Goal: Task Accomplishment & Management: Use online tool/utility

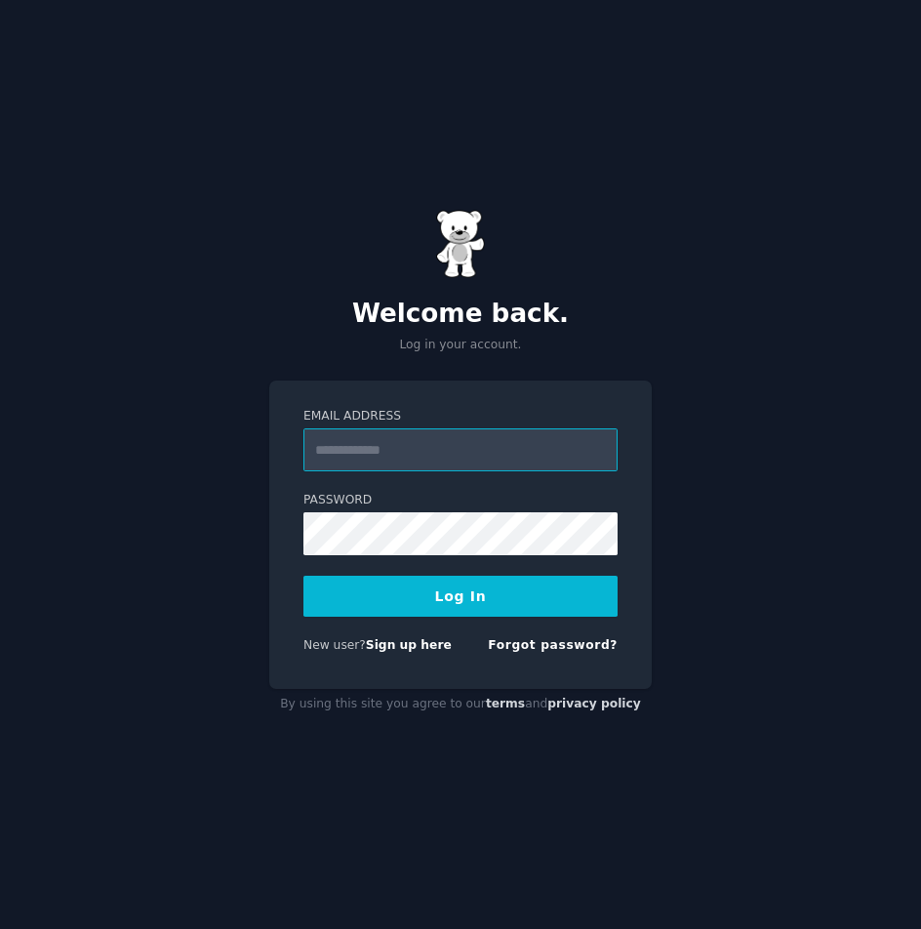
drag, startPoint x: 386, startPoint y: 648, endPoint x: 338, endPoint y: 459, distance: 195.5
click at [338, 459] on input "Email Address" at bounding box center [460, 449] width 314 height 43
type input "**********"
click at [426, 613] on button "Log In" at bounding box center [460, 596] width 314 height 41
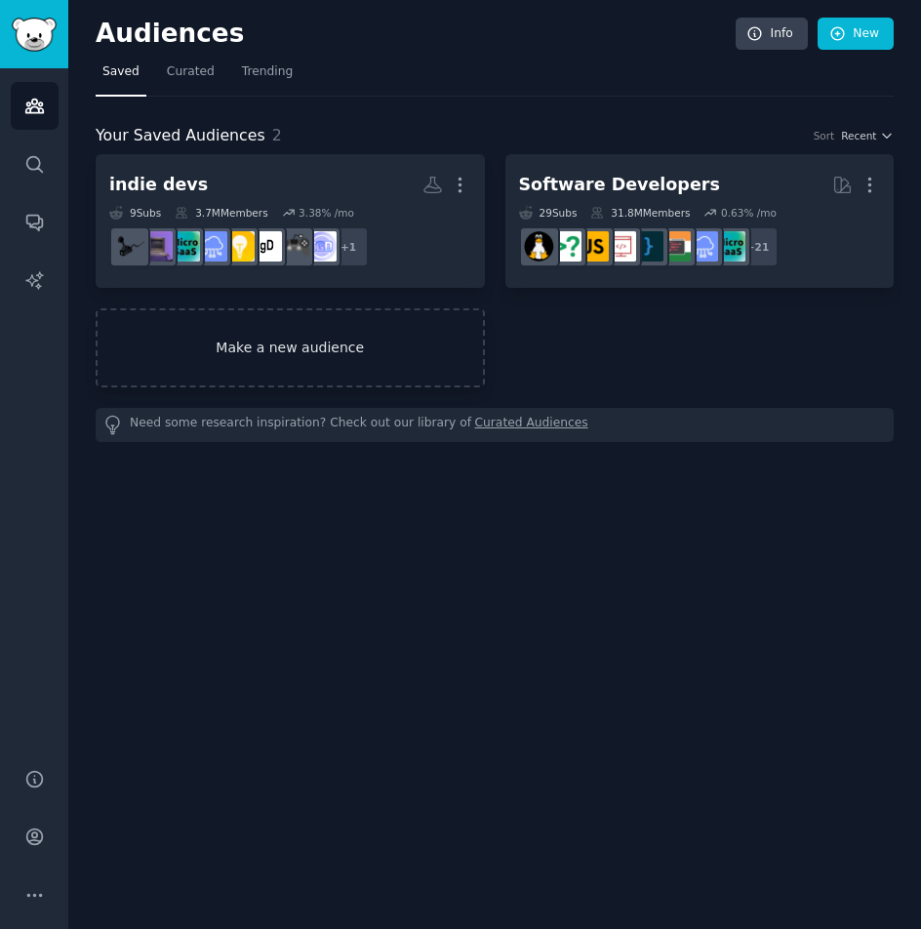
click at [421, 361] on link "Make a new audience" at bounding box center [290, 347] width 389 height 79
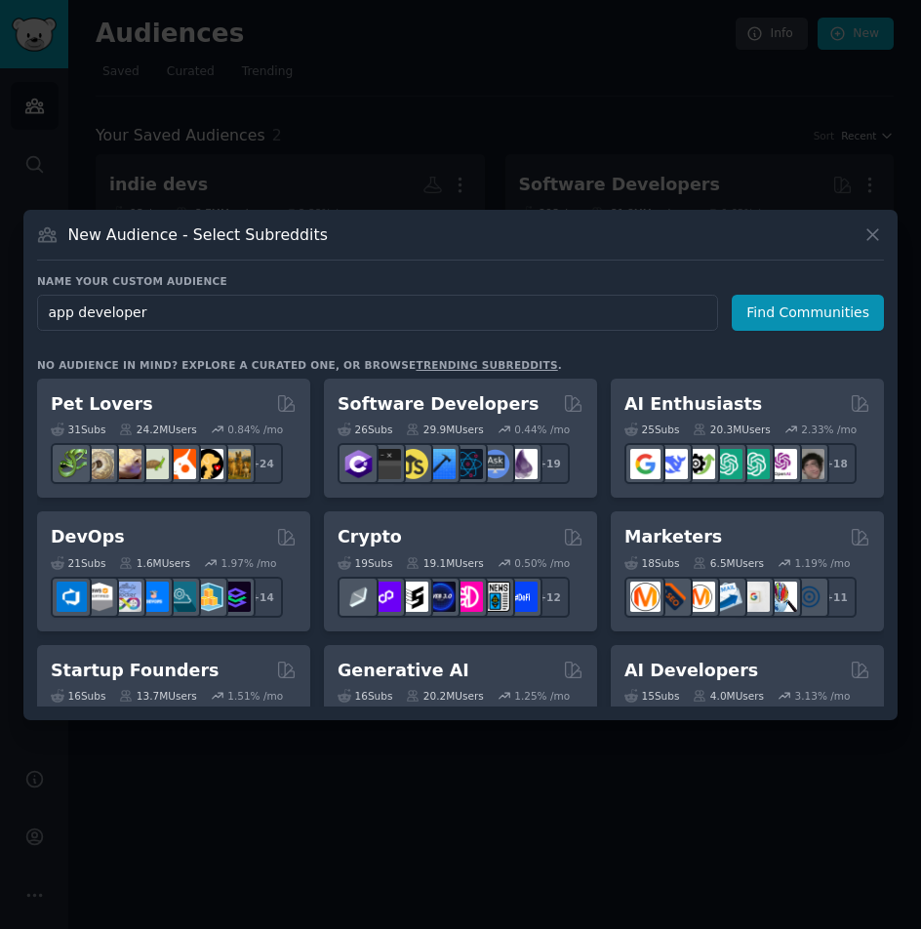
type input "app developers"
click button "Find Communities" at bounding box center [808, 313] width 152 height 36
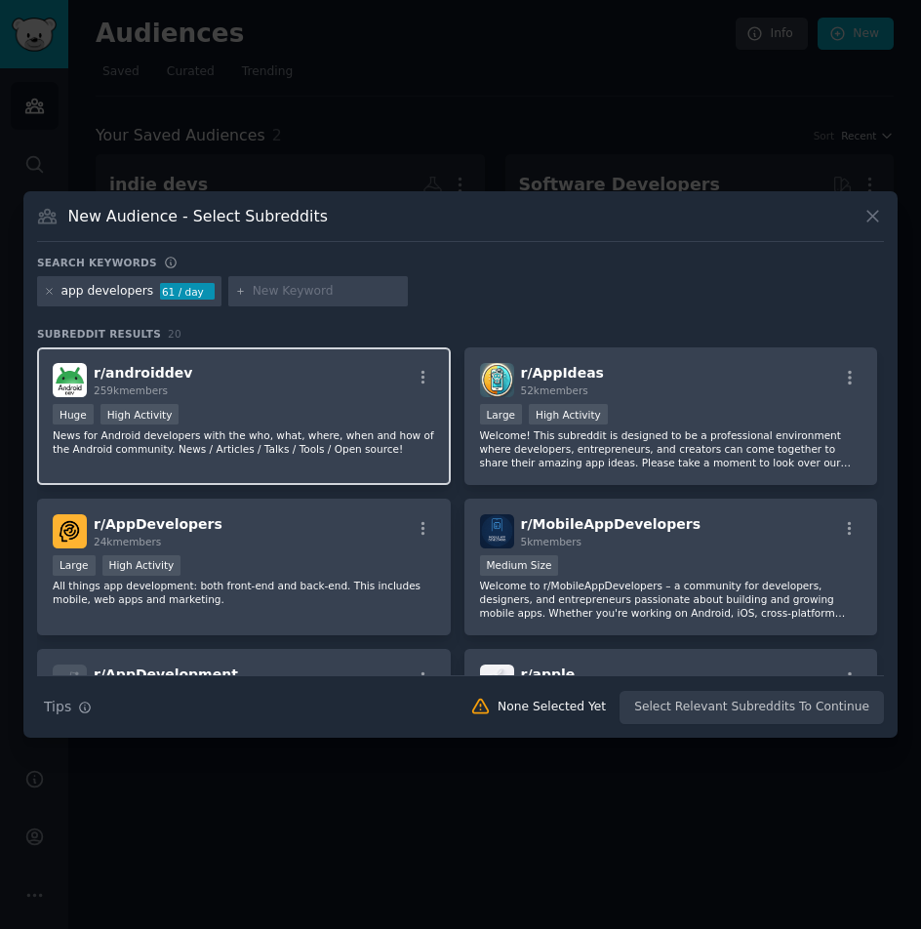
click at [361, 406] on div "Huge High Activity" at bounding box center [244, 416] width 382 height 24
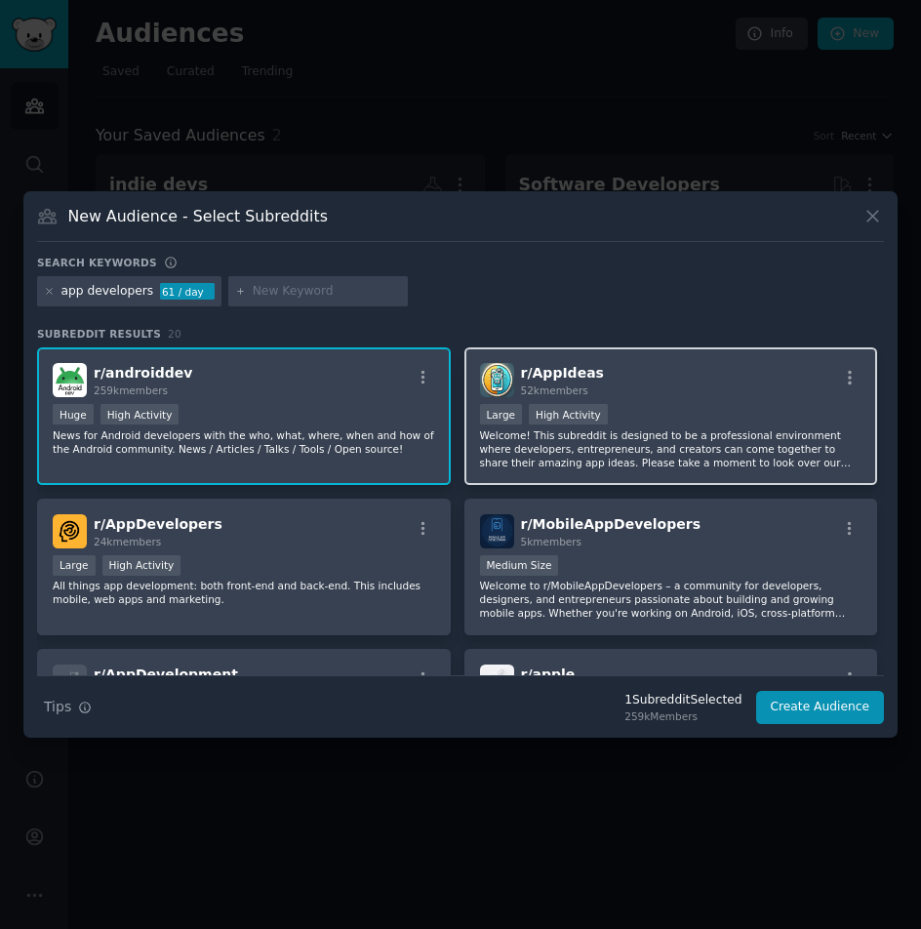
click at [710, 360] on div "r/ AppIdeas 52k members >= 80th percentile for submissions / day Large High Act…" at bounding box center [671, 416] width 414 height 138
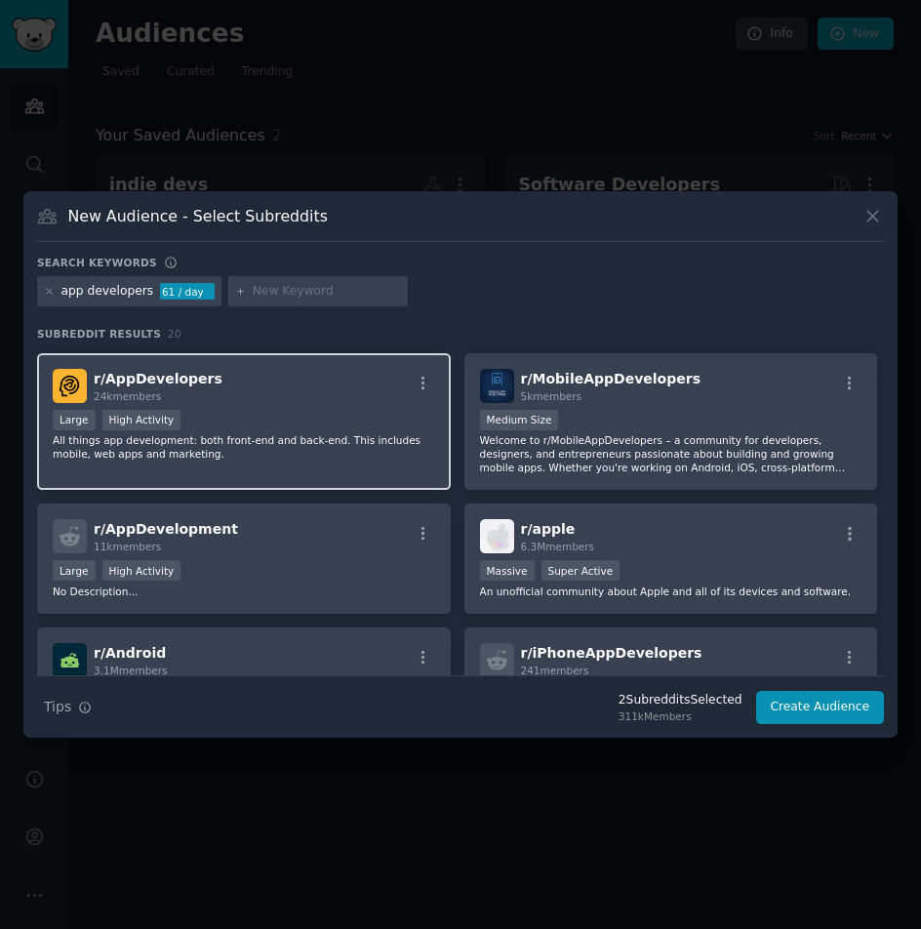
scroll to position [98, 0]
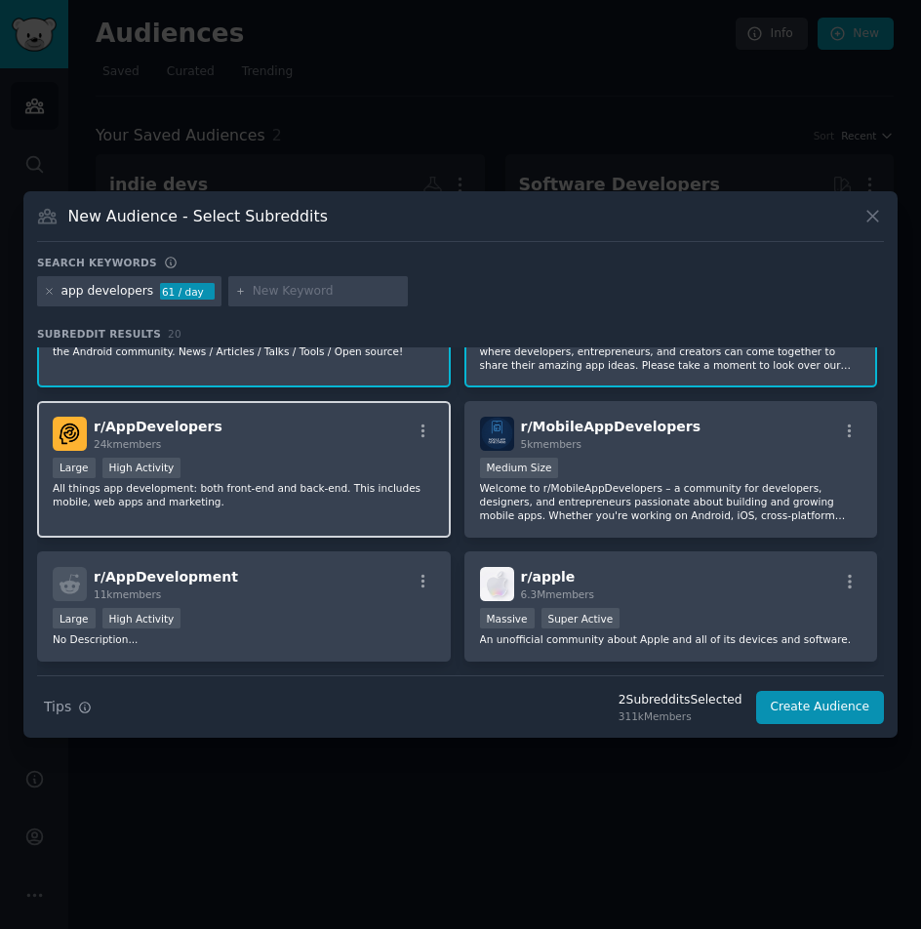
click at [279, 469] on div "Large High Activity" at bounding box center [244, 470] width 382 height 24
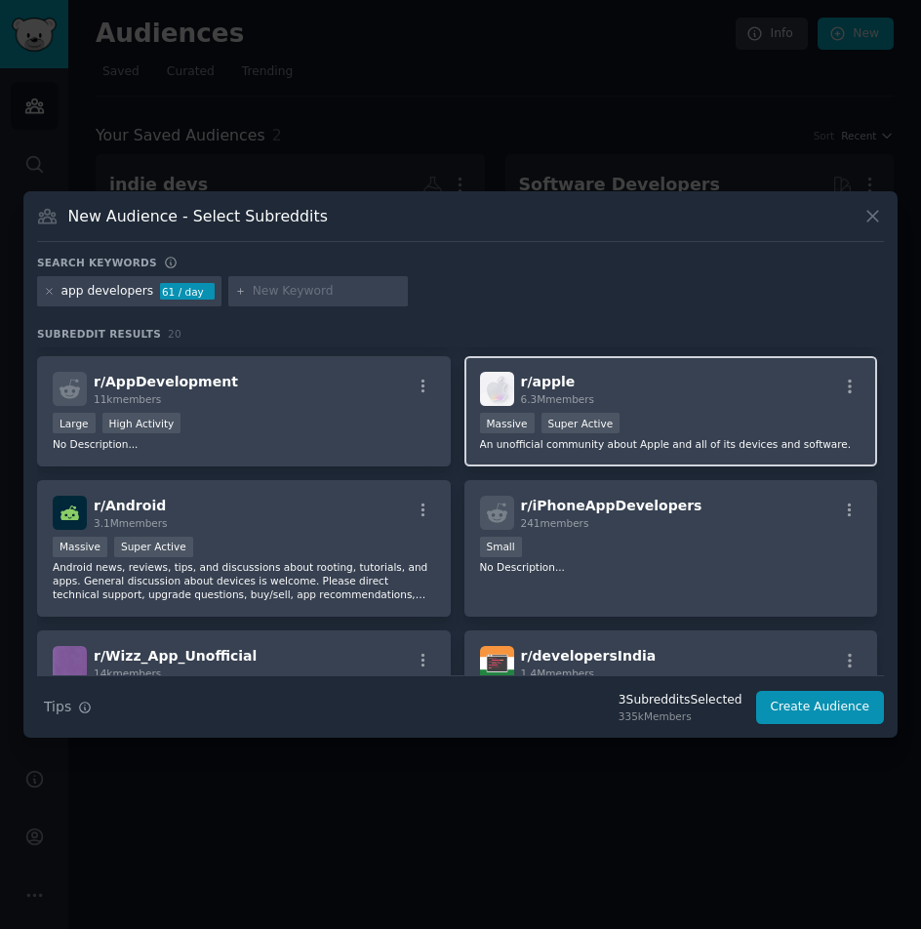
click at [669, 406] on div "r/ apple 6.3M members" at bounding box center [671, 389] width 382 height 34
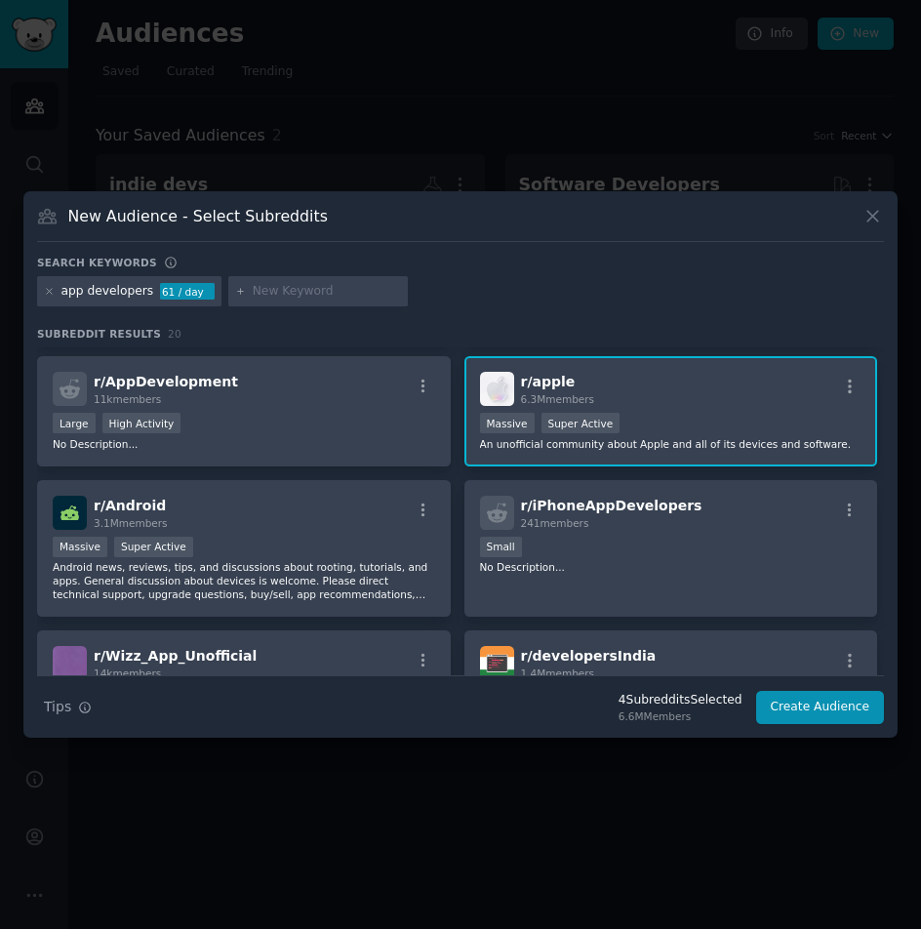
click at [654, 398] on div "r/ apple 6.3M members" at bounding box center [671, 389] width 382 height 34
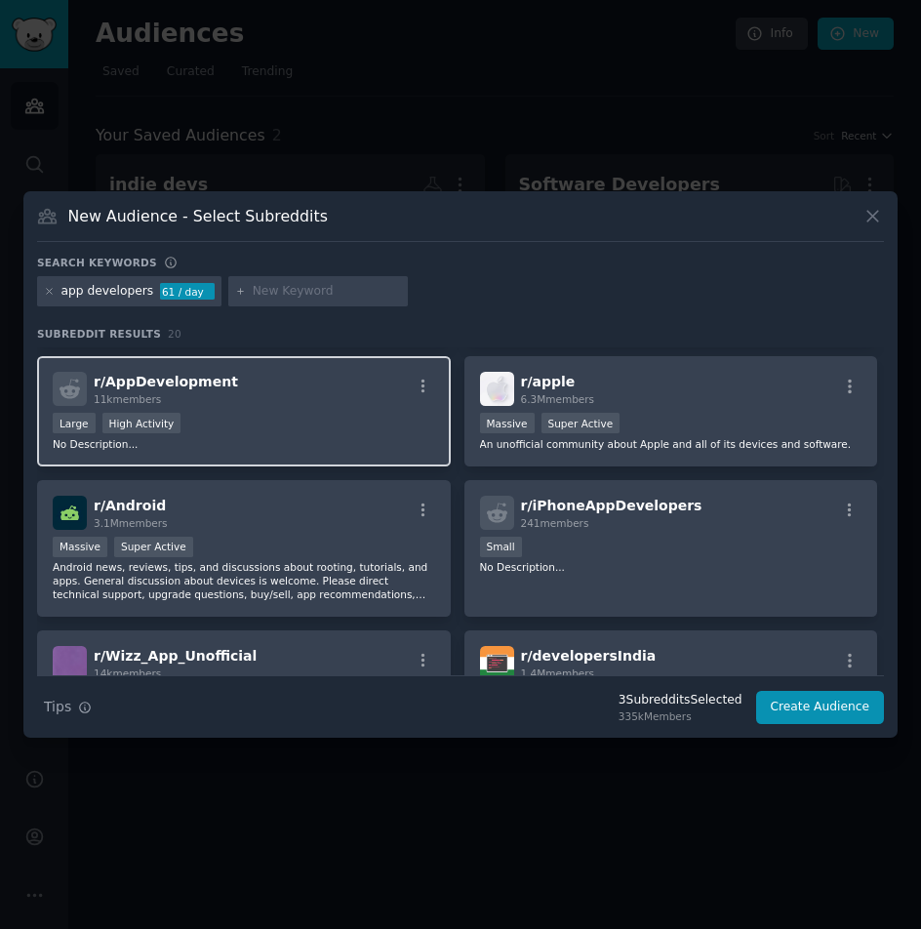
click at [257, 431] on div "Large High Activity" at bounding box center [244, 425] width 382 height 24
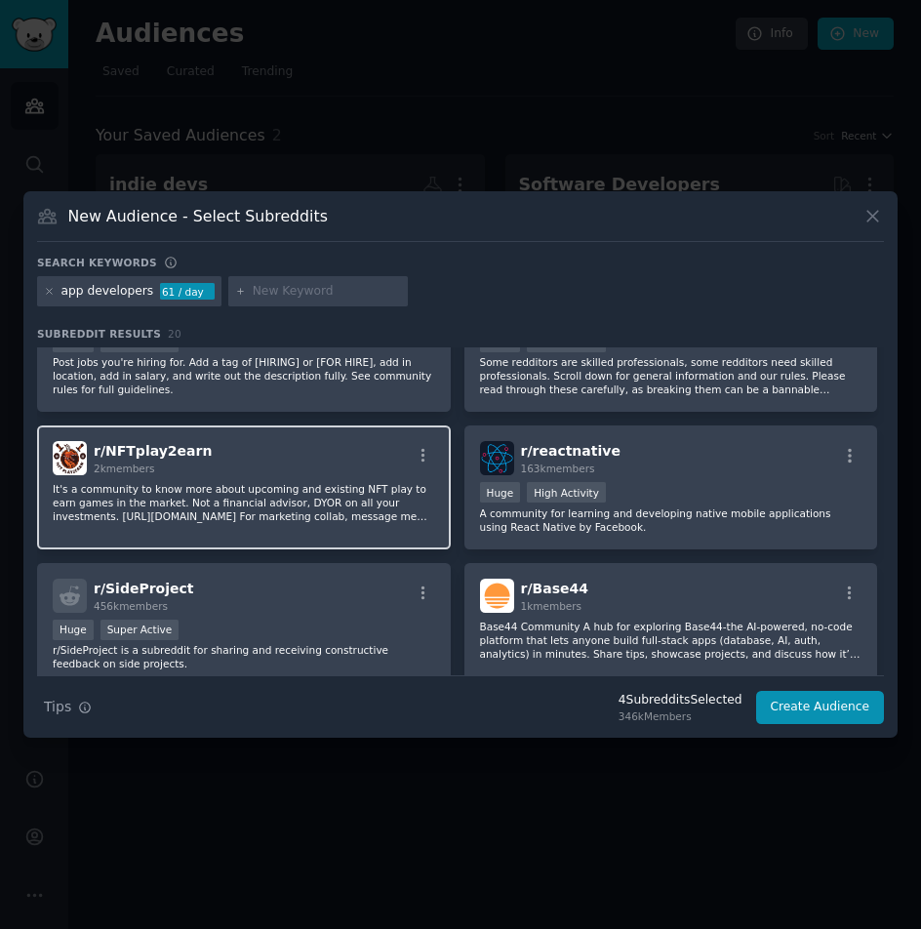
scroll to position [1152, 0]
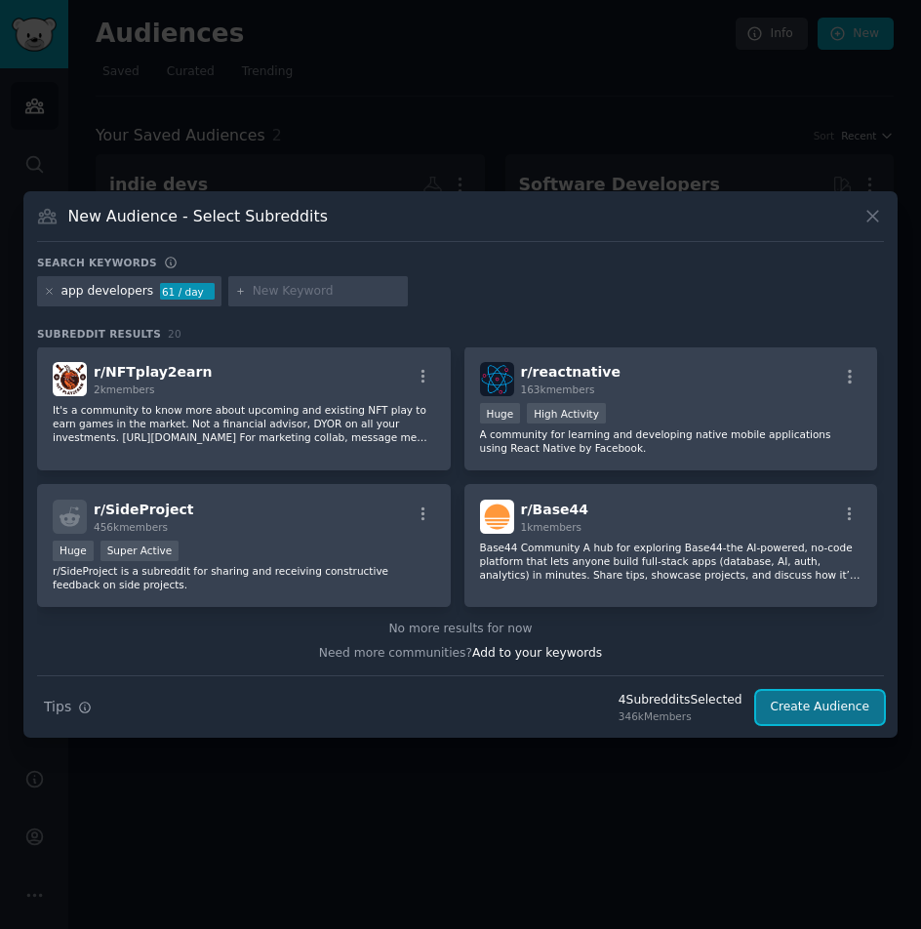
click at [794, 701] on button "Create Audience" at bounding box center [820, 707] width 129 height 33
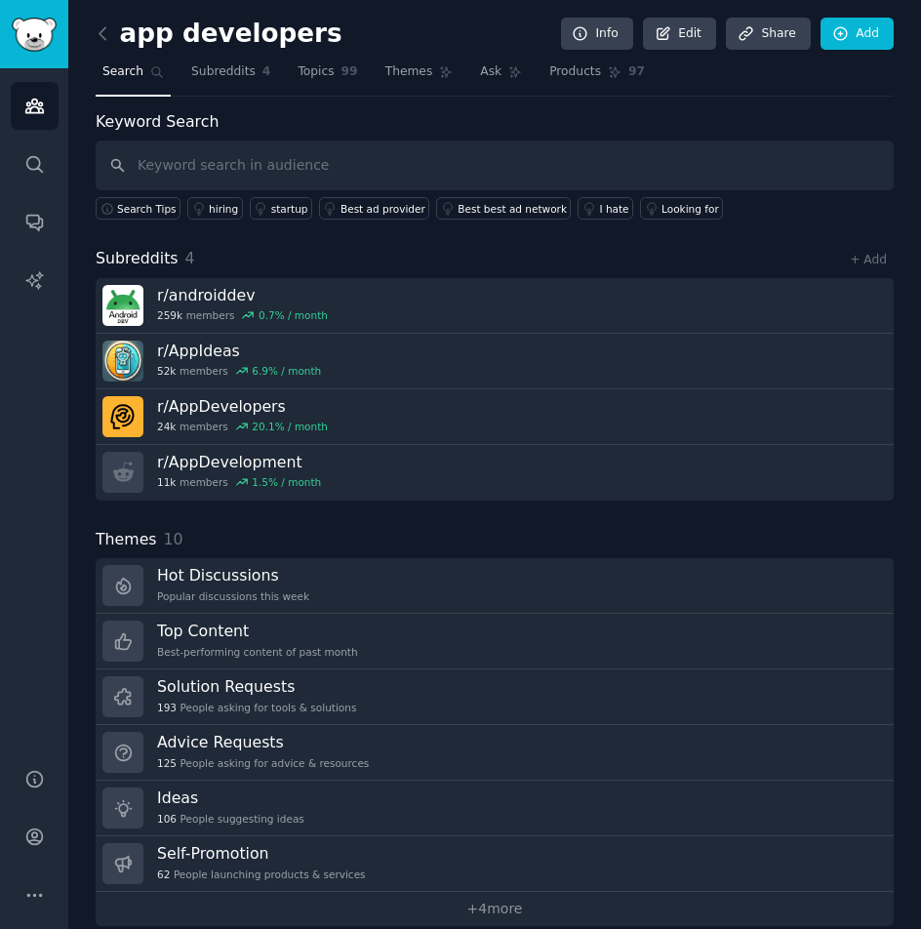
click at [353, 177] on input "text" at bounding box center [495, 166] width 798 height 50
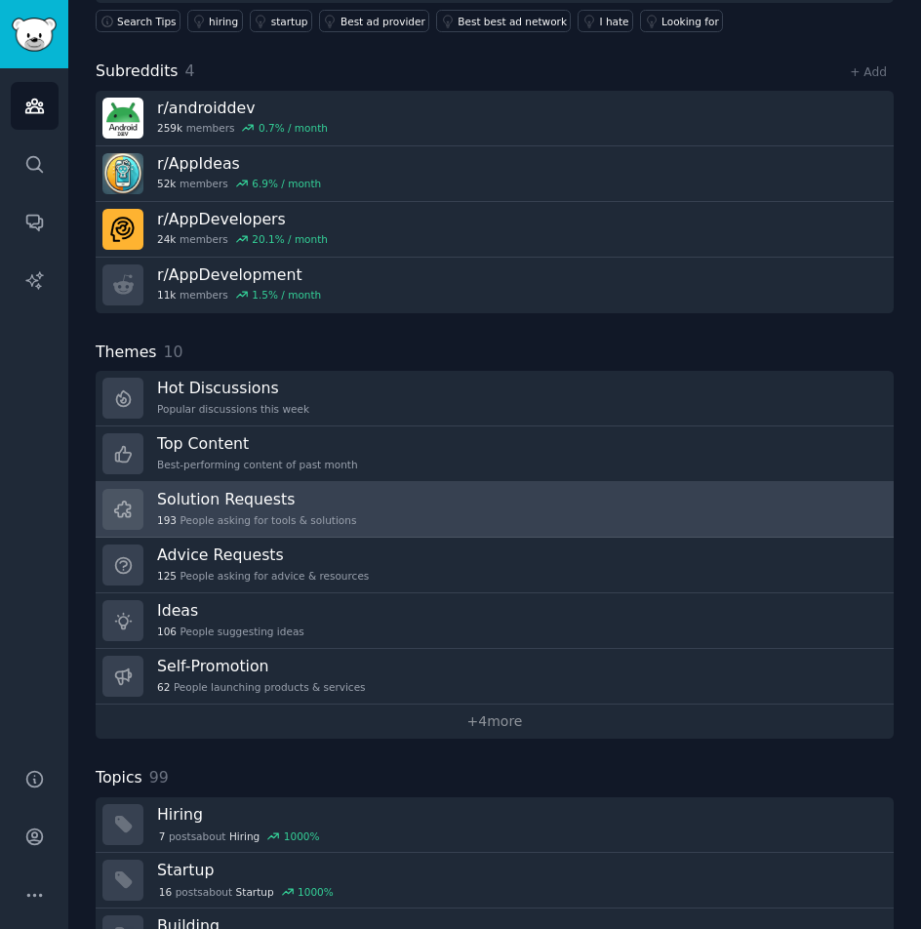
scroll to position [195, 0]
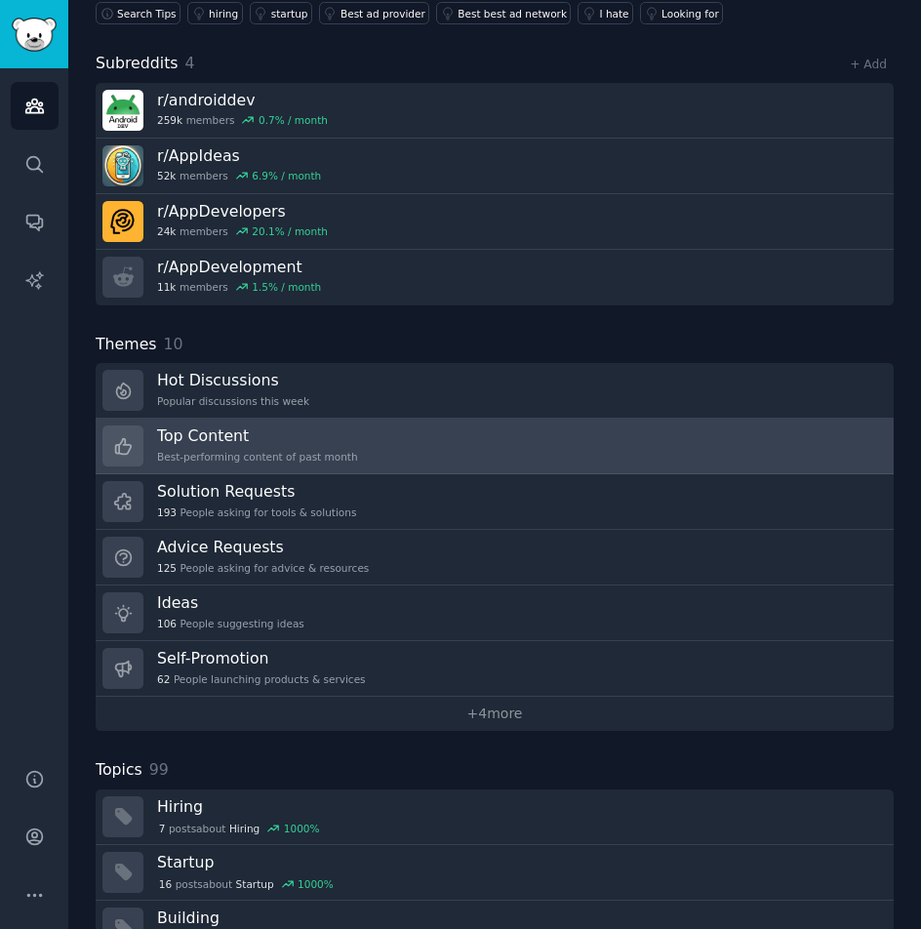
click at [225, 458] on div "Best-performing content of past month" at bounding box center [257, 457] width 201 height 14
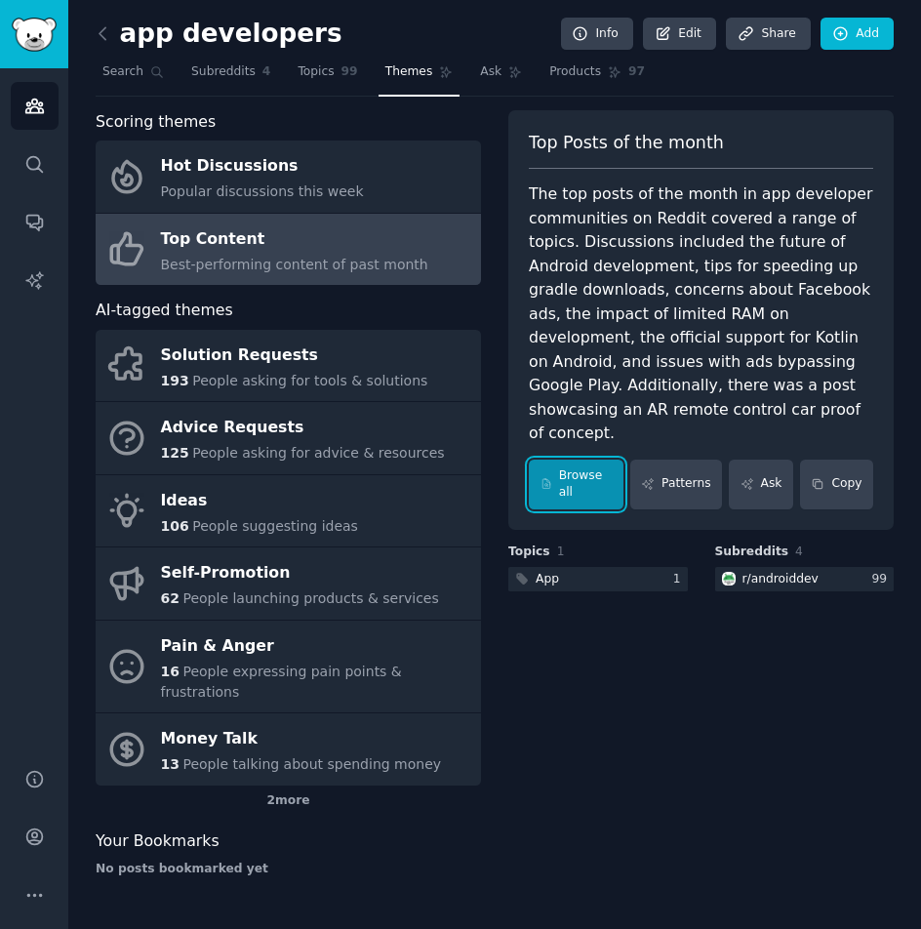
click at [568, 460] on link "Browse all" at bounding box center [576, 485] width 95 height 50
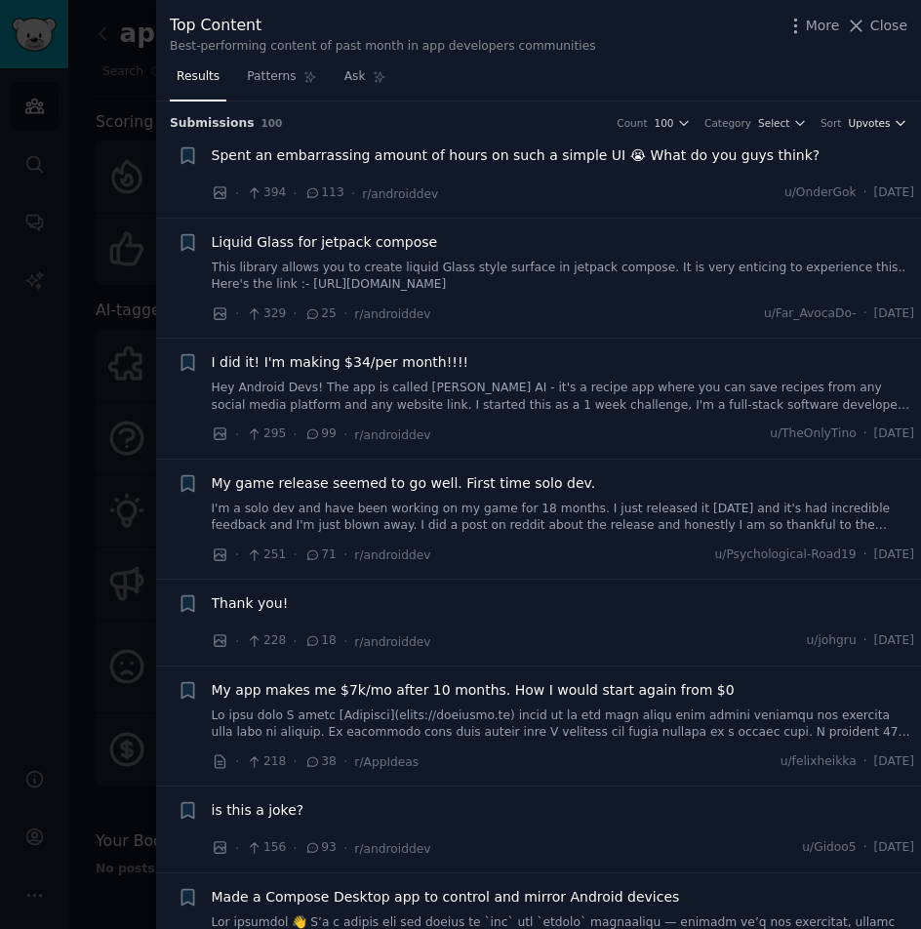
click at [876, 116] on span "Upvotes" at bounding box center [869, 123] width 42 height 14
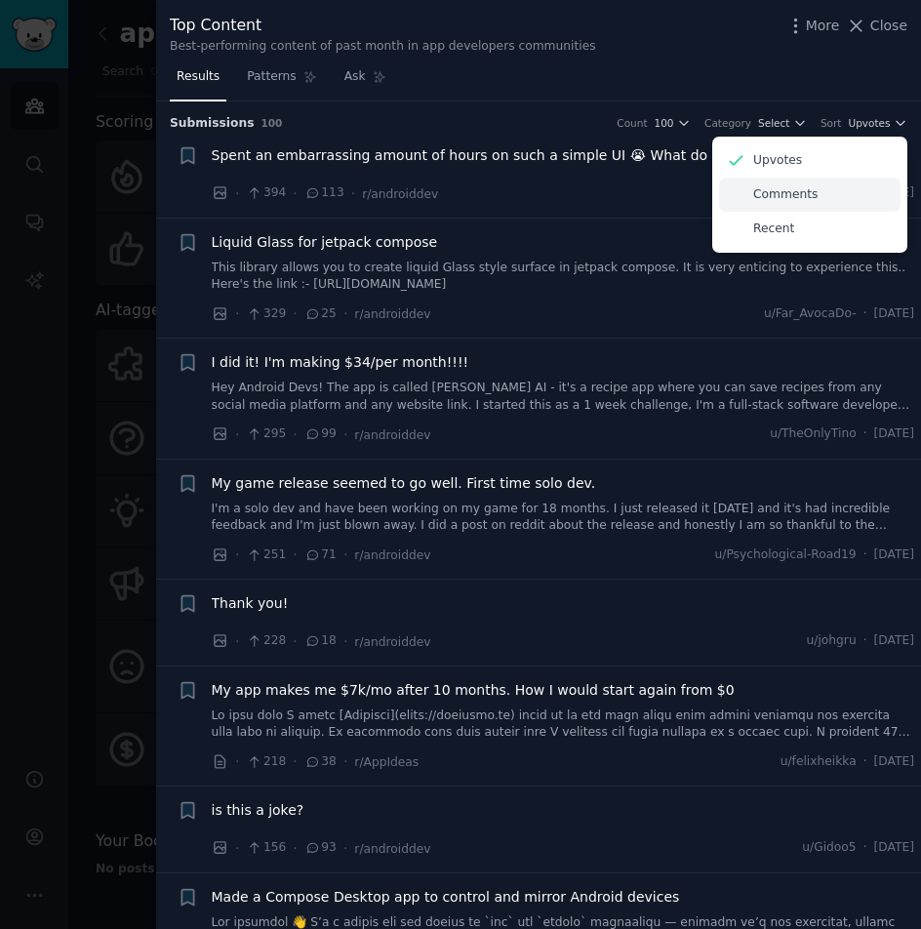
click at [834, 194] on div "Comments" at bounding box center [809, 195] width 181 height 34
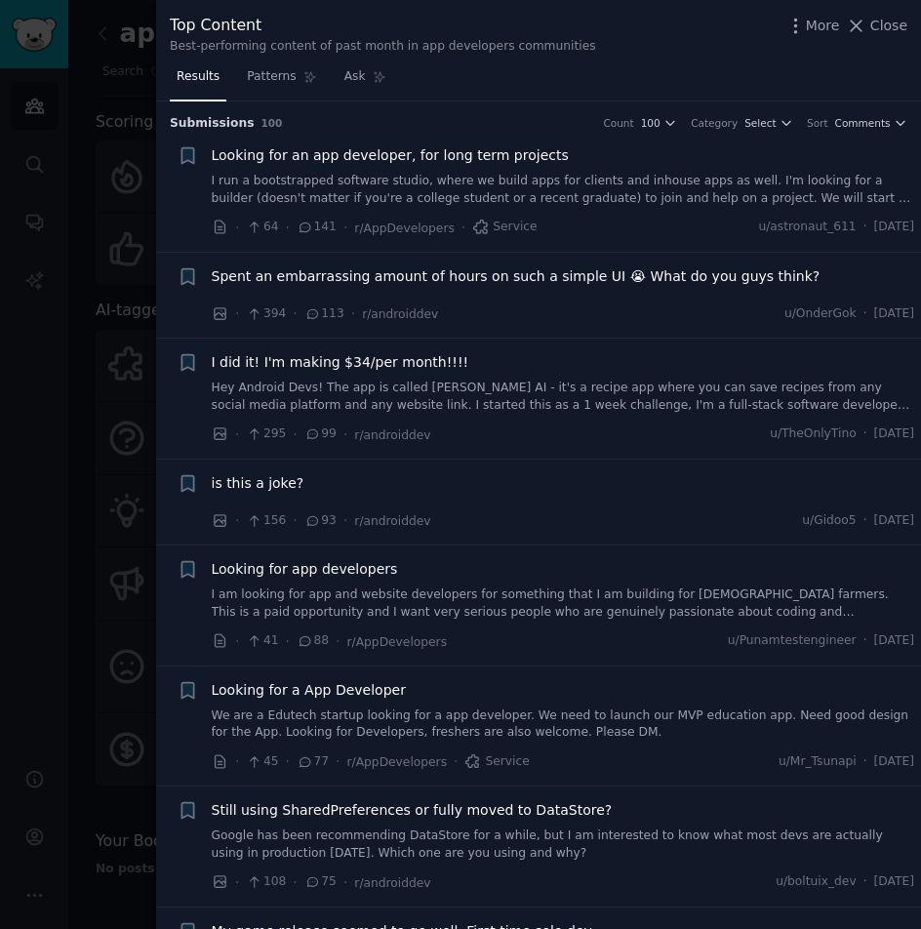
click at [712, 190] on link "I run a bootstrapped software studio, where we build apps for clients and inhou…" at bounding box center [563, 190] width 703 height 34
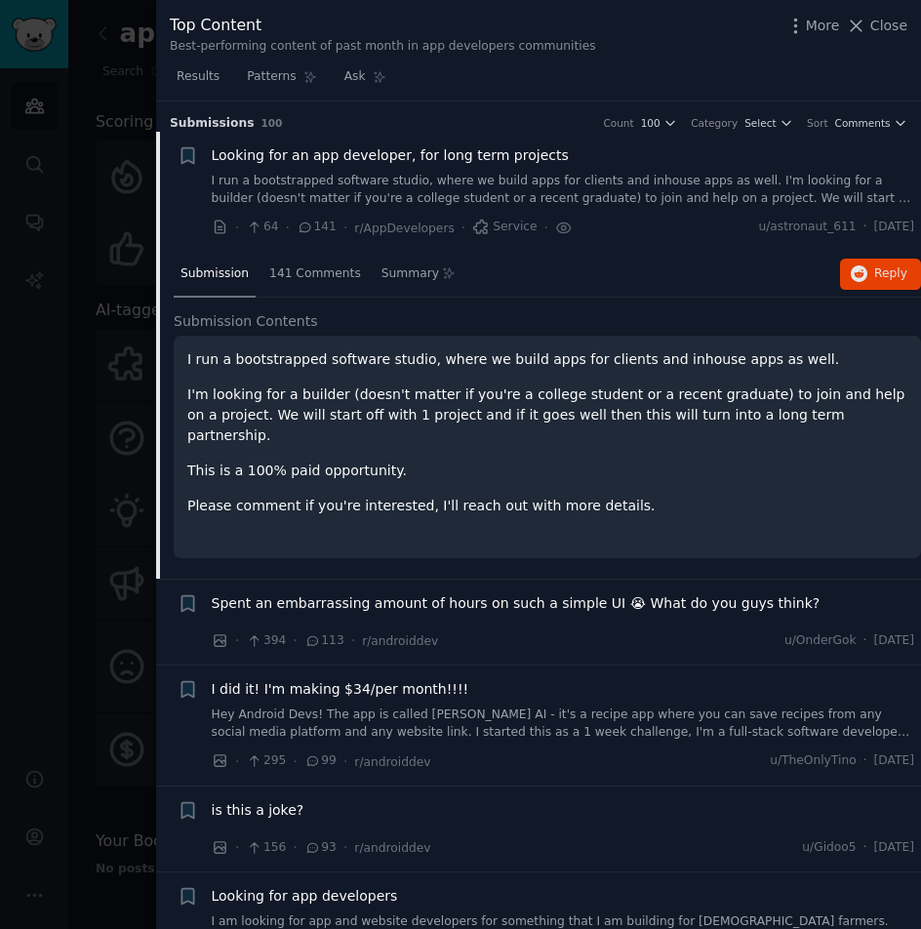
scroll to position [31, 0]
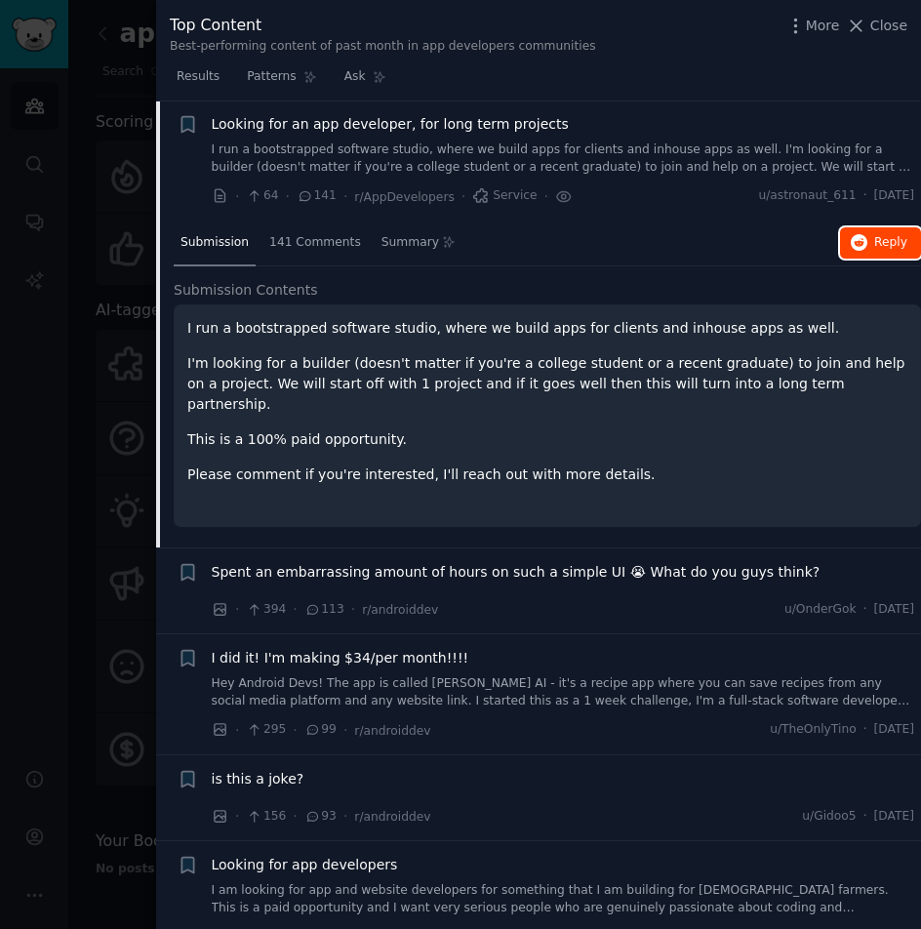
click at [865, 240] on icon "button" at bounding box center [860, 243] width 18 height 18
